Goal: Task Accomplishment & Management: Use online tool/utility

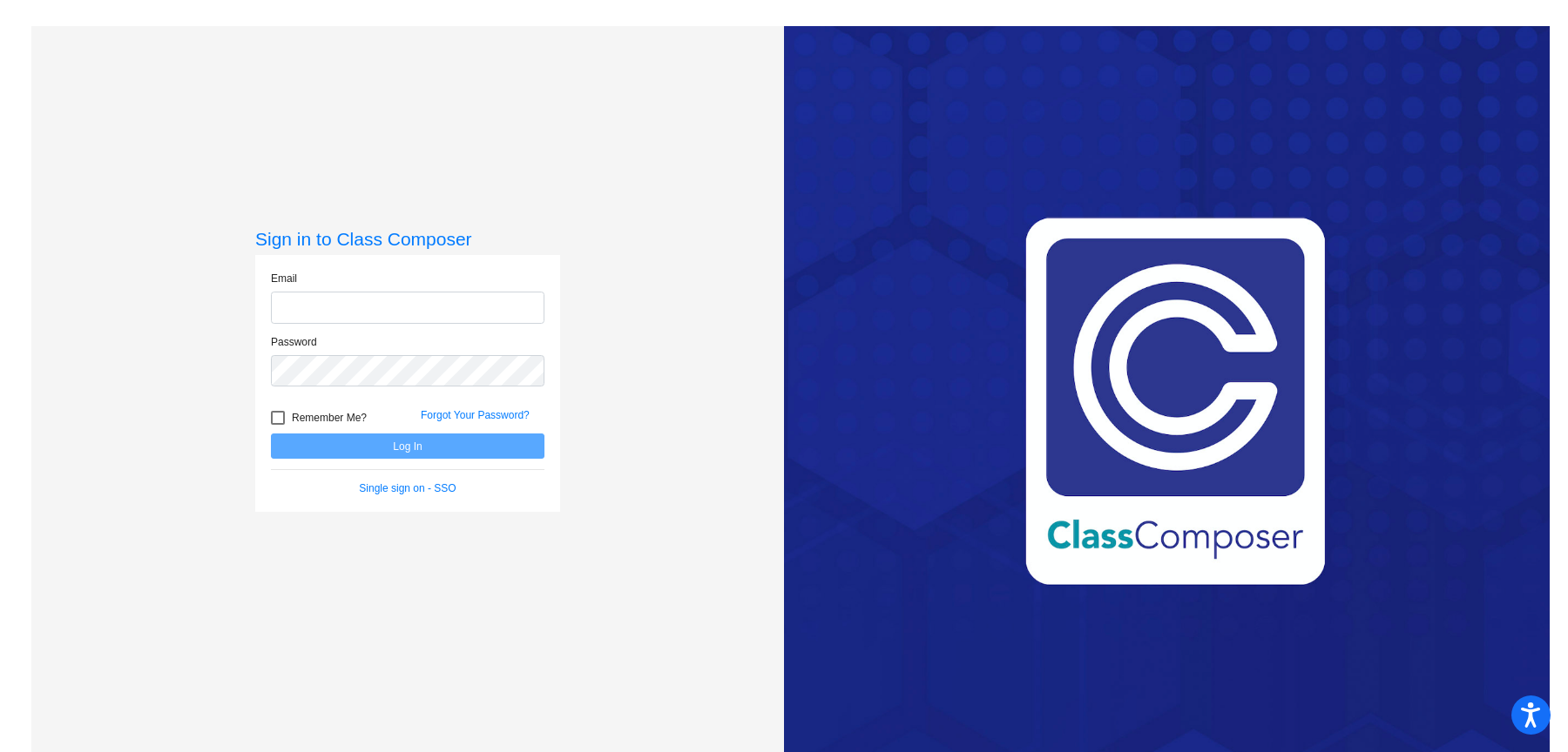
click at [498, 317] on input "email" at bounding box center [408, 308] width 273 height 32
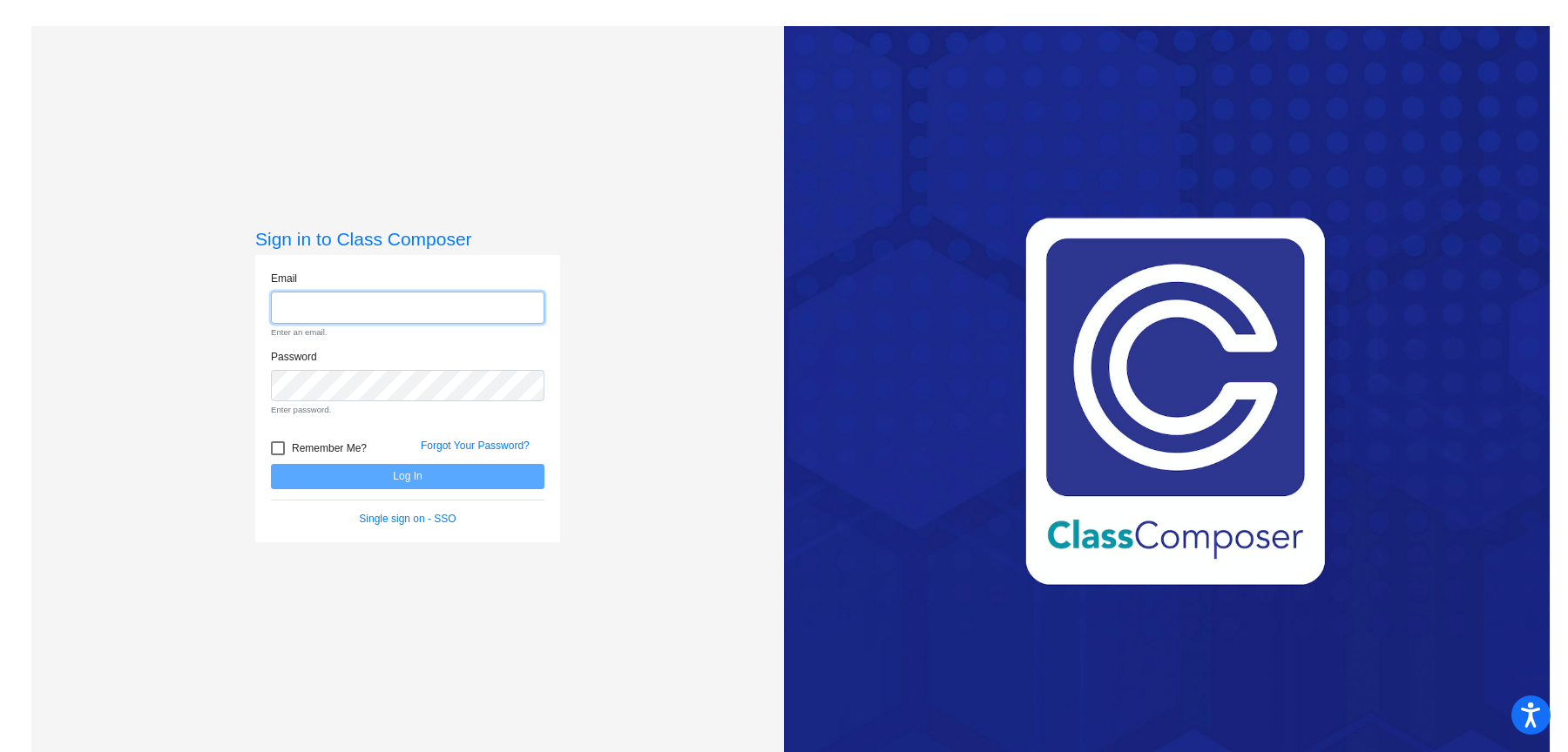
type input "[PERSON_NAME][EMAIL_ADDRESS][DOMAIN_NAME]"
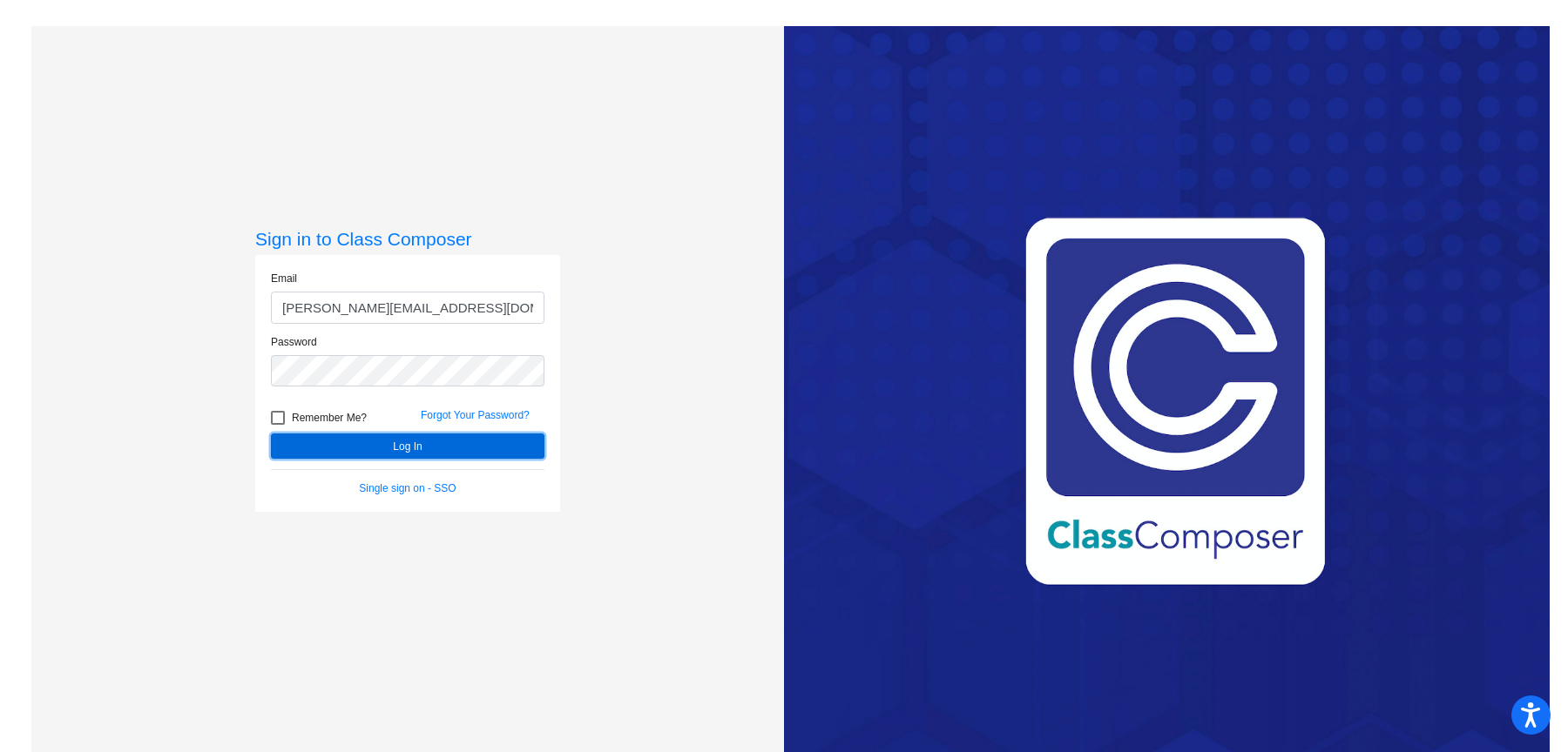
click at [483, 456] on button "Log In" at bounding box center [408, 446] width 273 height 25
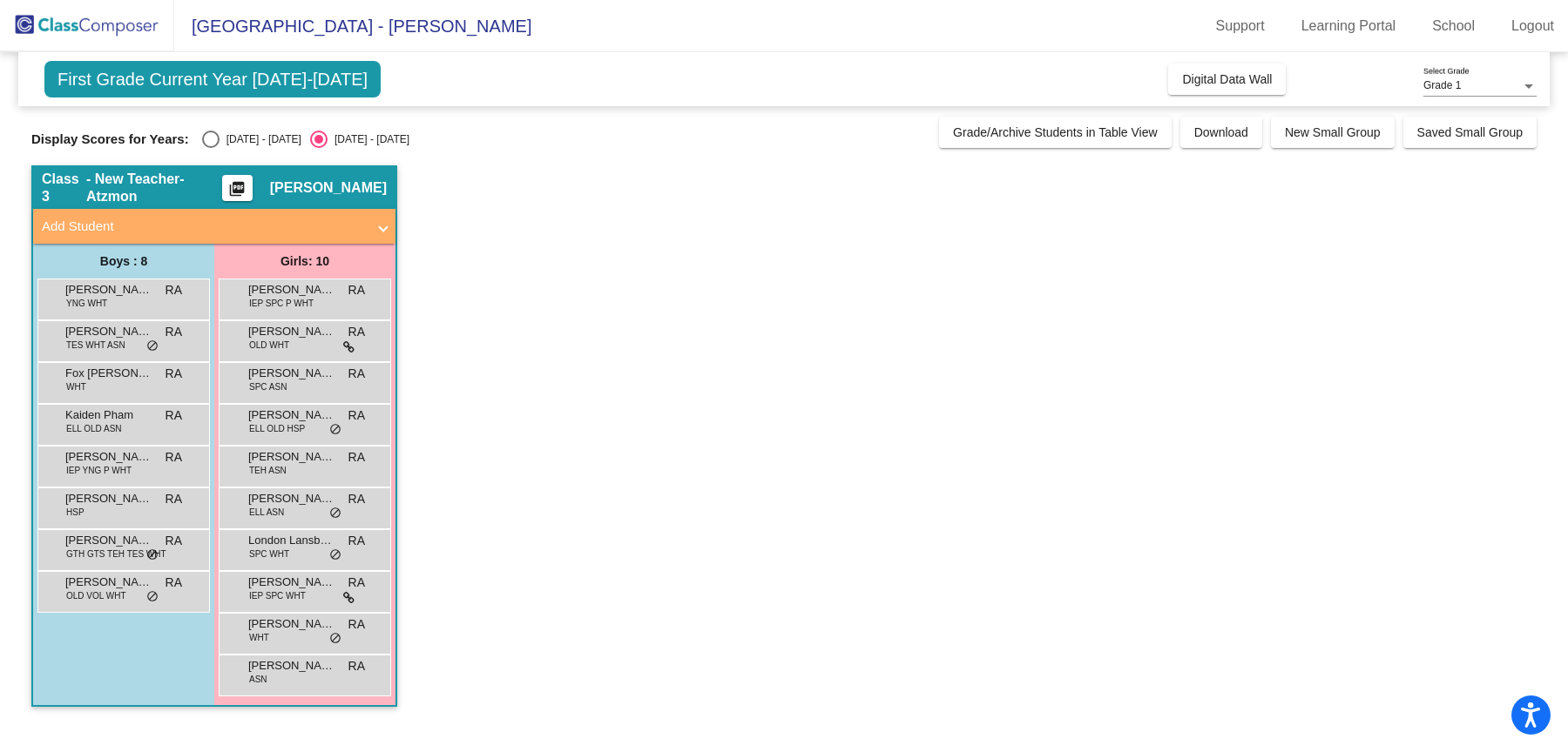
click at [255, 139] on div "[DATE] - [DATE]" at bounding box center [260, 139] width 82 height 16
click at [211, 148] on input "[DATE] - [DATE]" at bounding box center [210, 148] width 1 height 1
radio input "true"
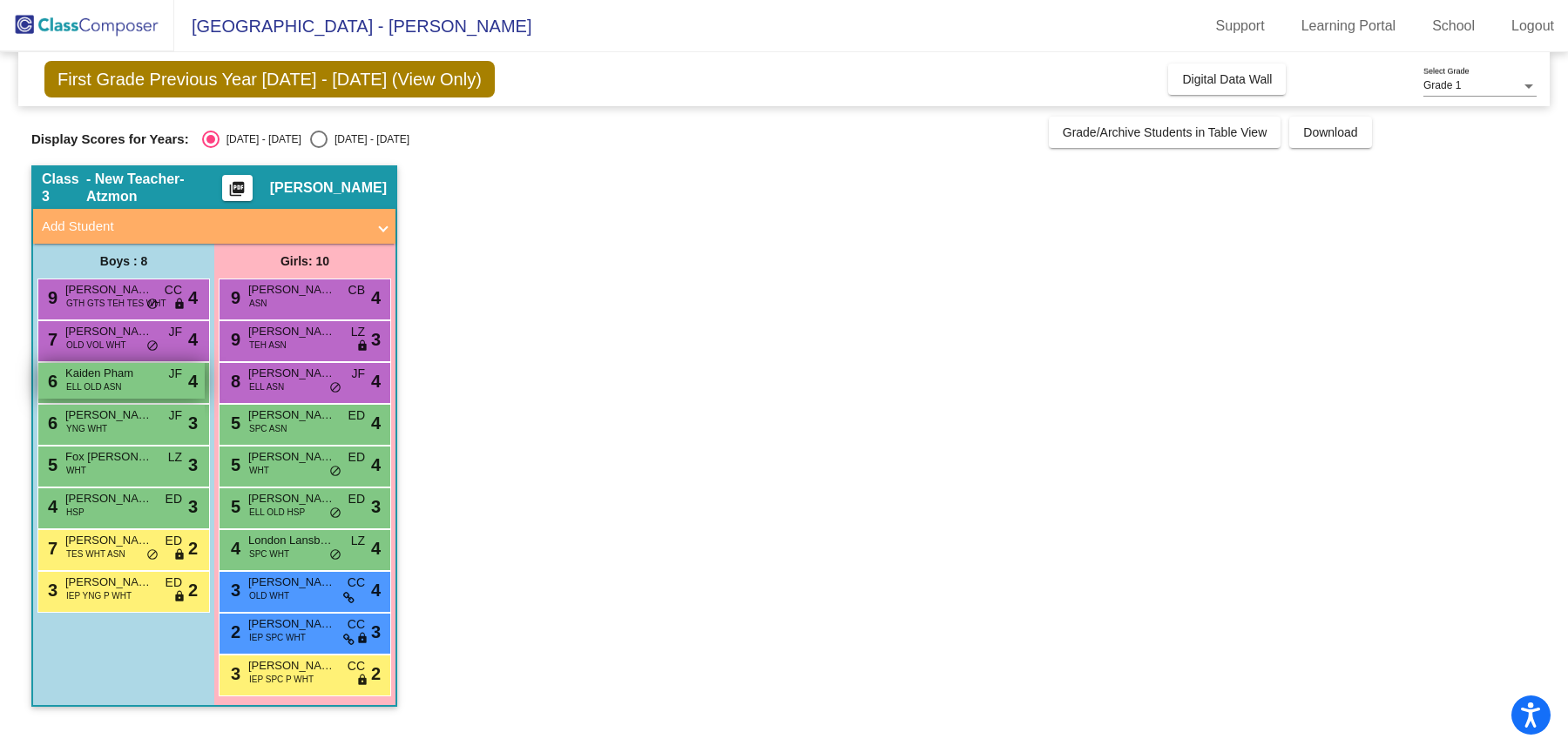
click at [122, 376] on span "Kaiden Pham" at bounding box center [108, 374] width 88 height 18
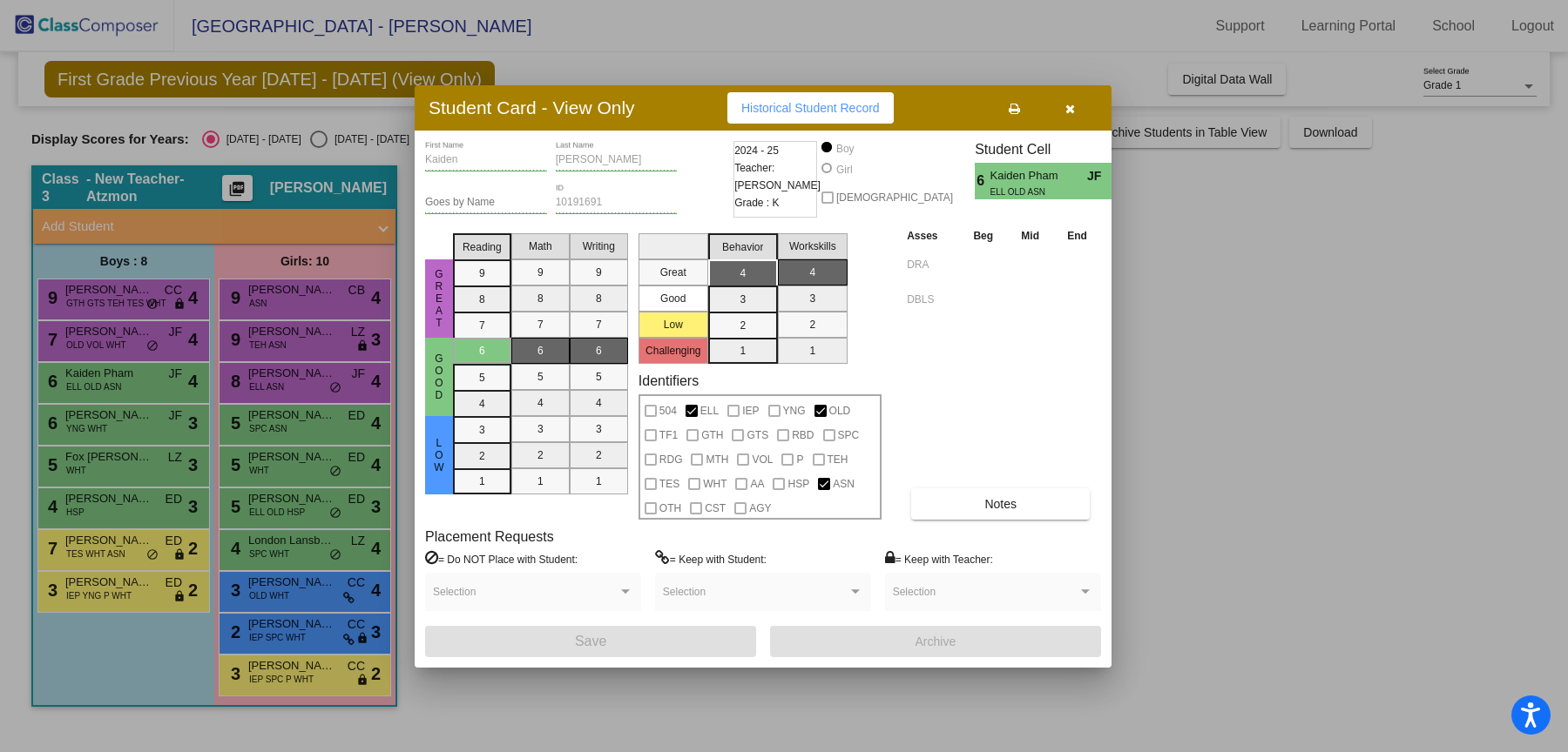
click at [1071, 110] on icon "button" at bounding box center [1070, 108] width 9 height 12
